Goal: Information Seeking & Learning: Learn about a topic

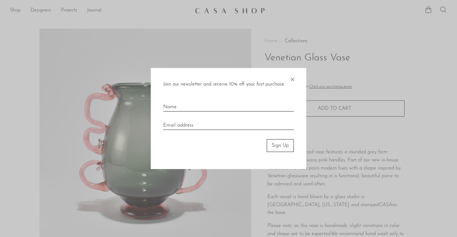
click at [294, 82] on span "×" at bounding box center [292, 78] width 6 height 20
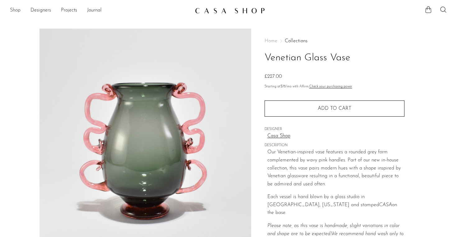
click at [15, 12] on link "Shop" at bounding box center [15, 11] width 11 height 8
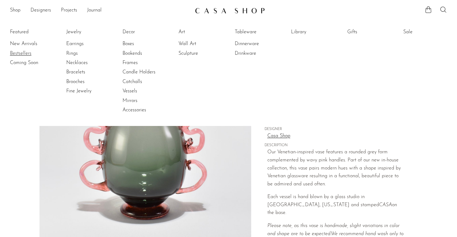
click at [18, 52] on link "Bestsellers" at bounding box center [33, 53] width 47 height 7
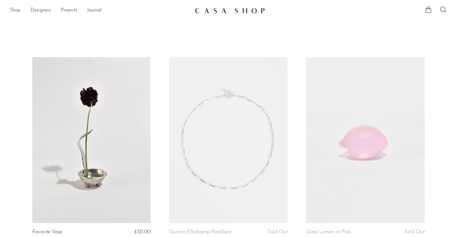
click at [14, 9] on link "Shop" at bounding box center [15, 11] width 11 height 8
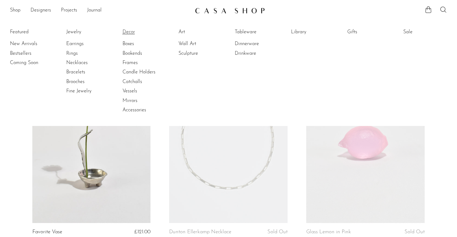
click at [132, 30] on link "Decor" at bounding box center [145, 32] width 47 height 7
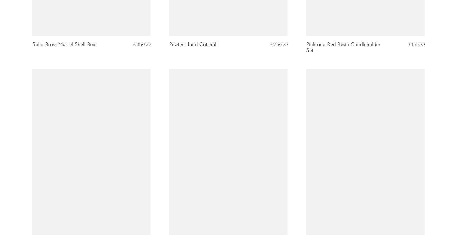
scroll to position [1495, 0]
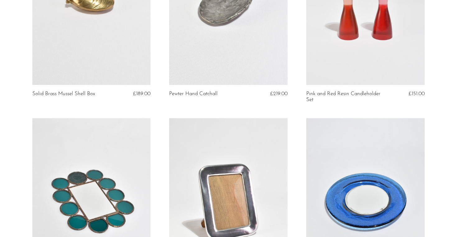
click at [189, 191] on link at bounding box center [228, 201] width 118 height 166
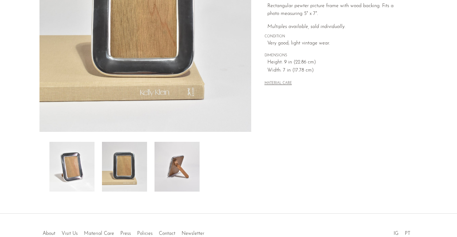
click at [167, 172] on img at bounding box center [176, 167] width 45 height 50
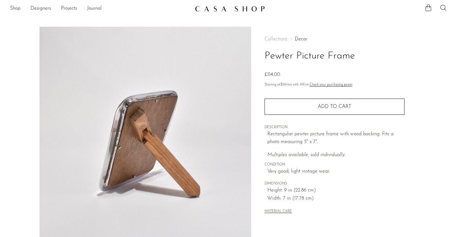
scroll to position [2, 0]
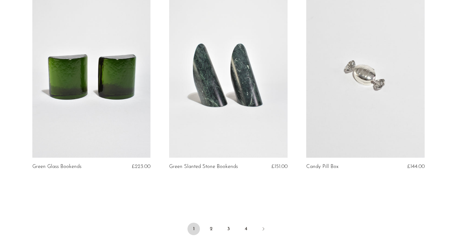
scroll to position [2207, 0]
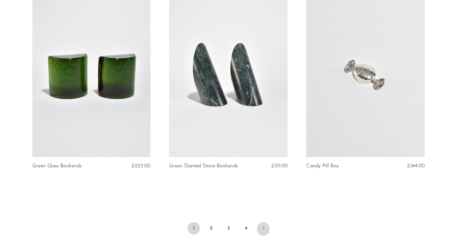
click at [262, 225] on icon "Next" at bounding box center [263, 227] width 5 height 5
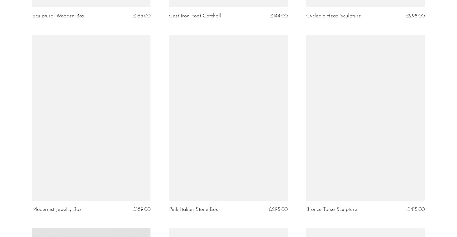
scroll to position [1182, 0]
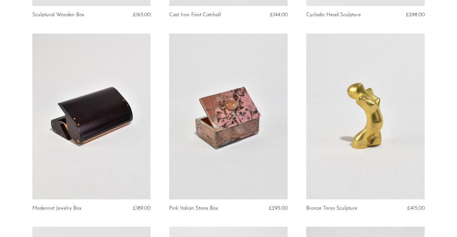
click at [241, 127] on link at bounding box center [228, 117] width 118 height 166
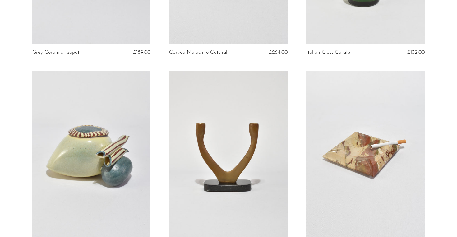
scroll to position [2274, 0]
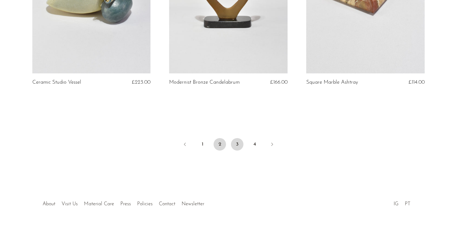
click at [237, 145] on link "3" at bounding box center [237, 144] width 12 height 12
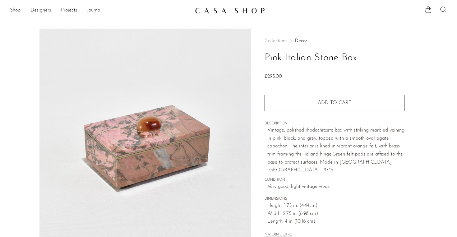
scroll to position [64, 0]
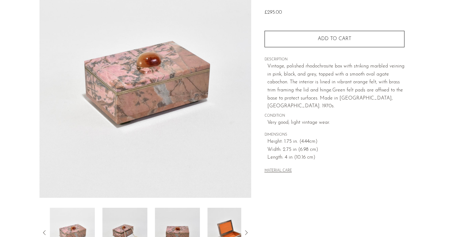
click at [157, 223] on img at bounding box center [177, 232] width 45 height 50
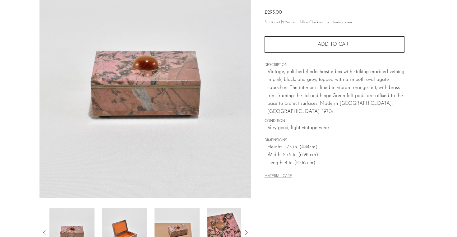
click at [123, 220] on img at bounding box center [124, 232] width 45 height 50
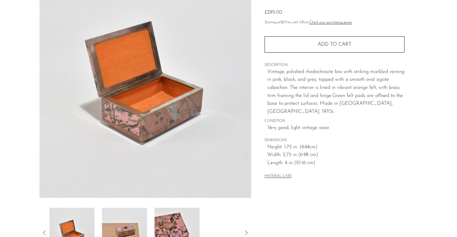
click at [132, 221] on img at bounding box center [124, 232] width 45 height 50
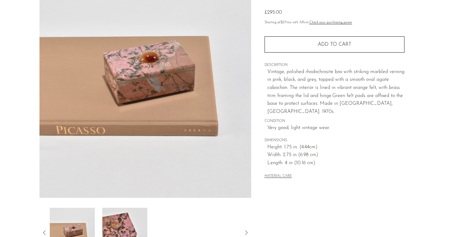
click at [134, 220] on img at bounding box center [124, 232] width 45 height 50
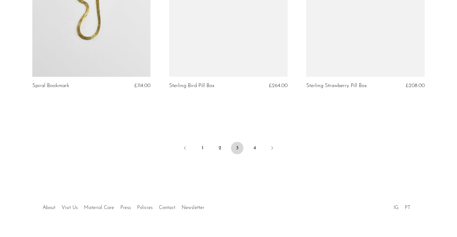
scroll to position [2276, 0]
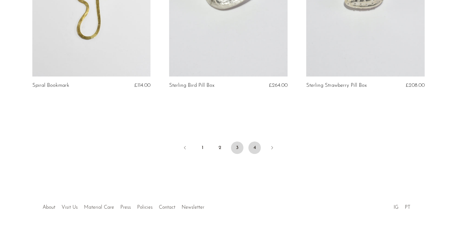
click at [256, 141] on link "4" at bounding box center [254, 147] width 12 height 12
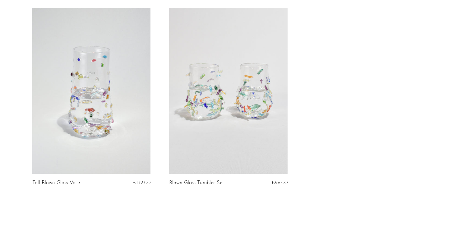
scroll to position [544, 0]
